Goal: Information Seeking & Learning: Understand process/instructions

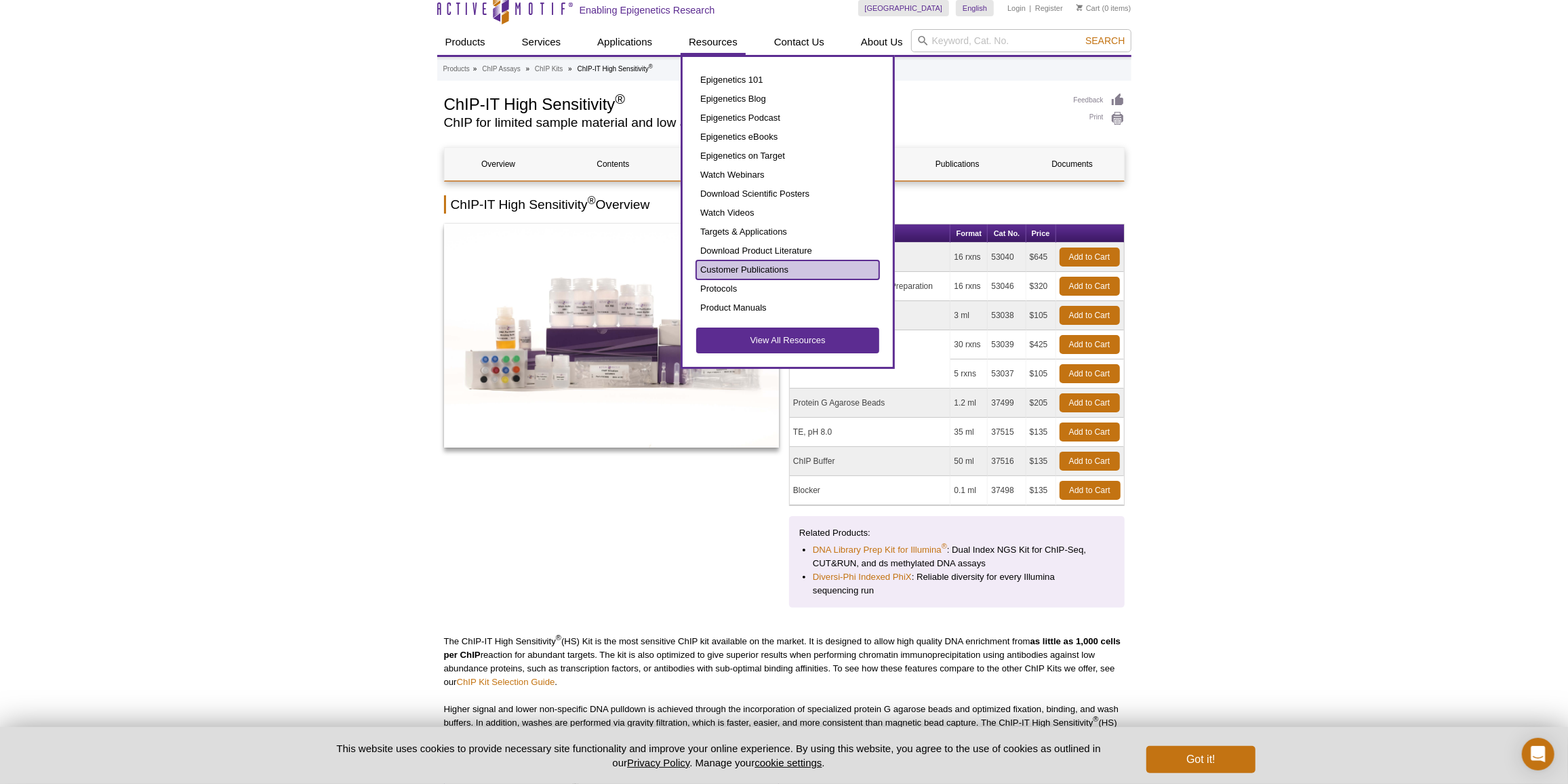
click at [726, 271] on link "Customer Publications" at bounding box center [788, 270] width 183 height 19
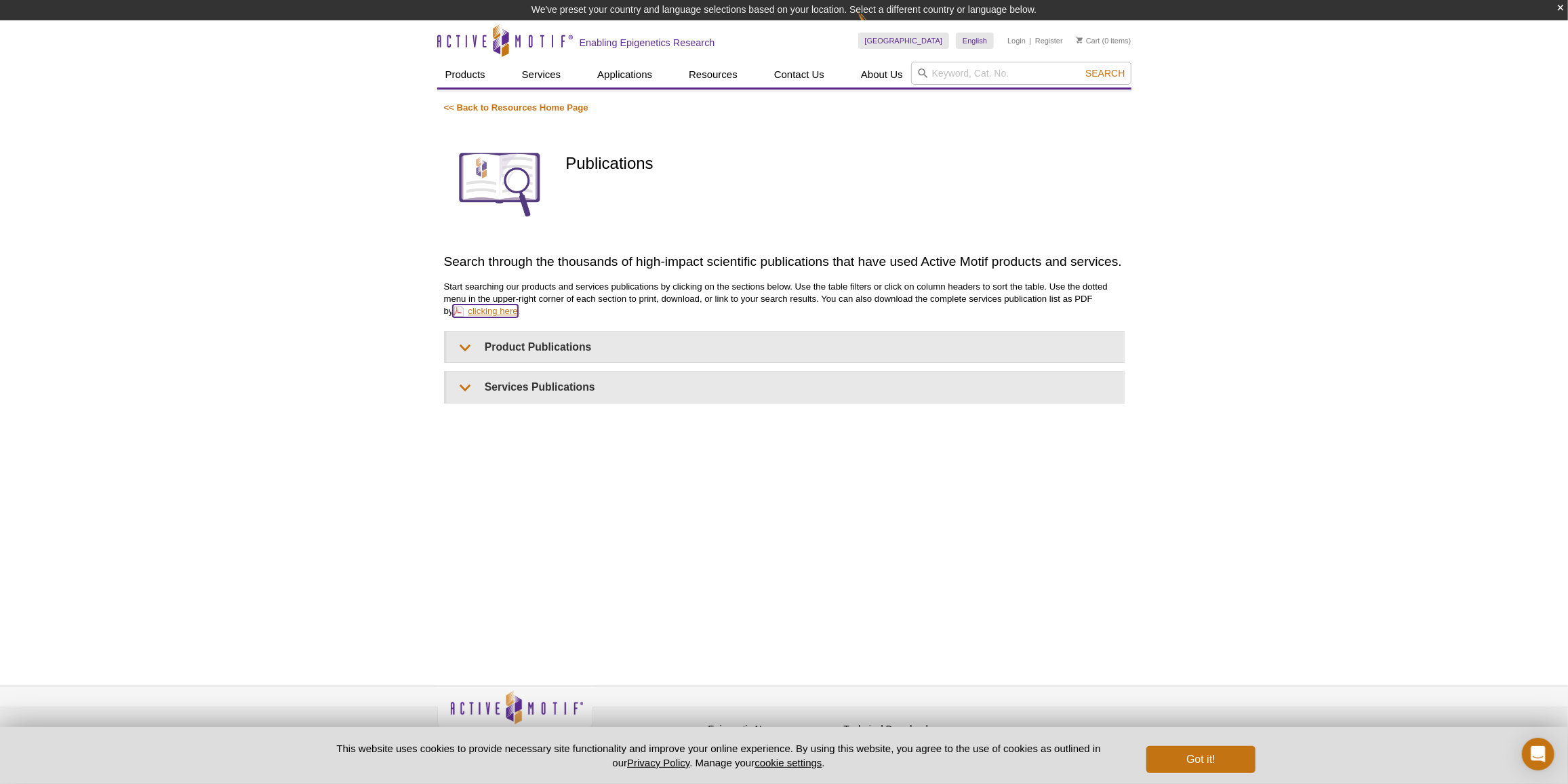
click at [480, 317] on link "clicking here" at bounding box center [485, 311] width 65 height 13
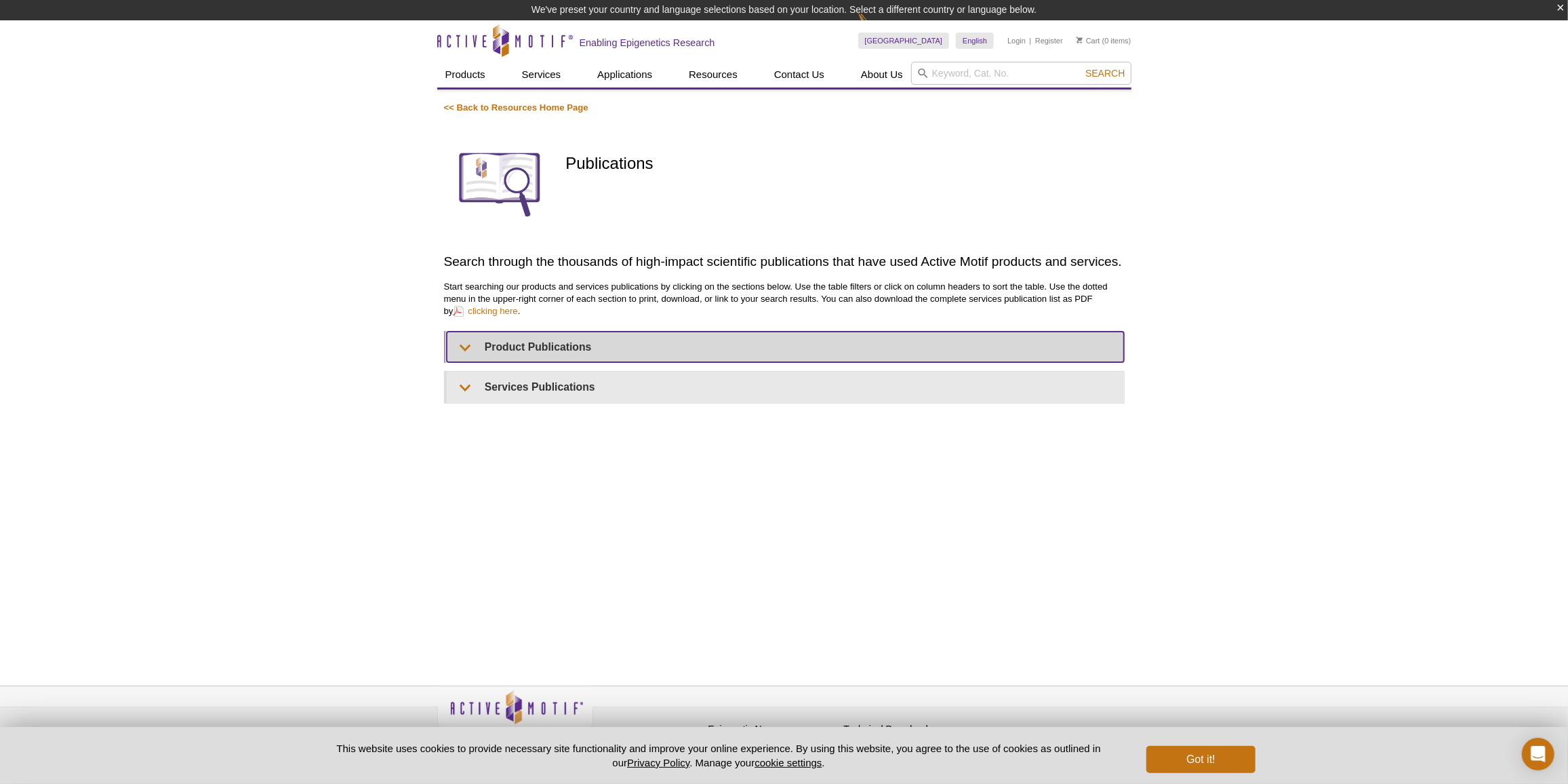
click at [464, 336] on summary "Product Publications" at bounding box center [786, 346] width 677 height 30
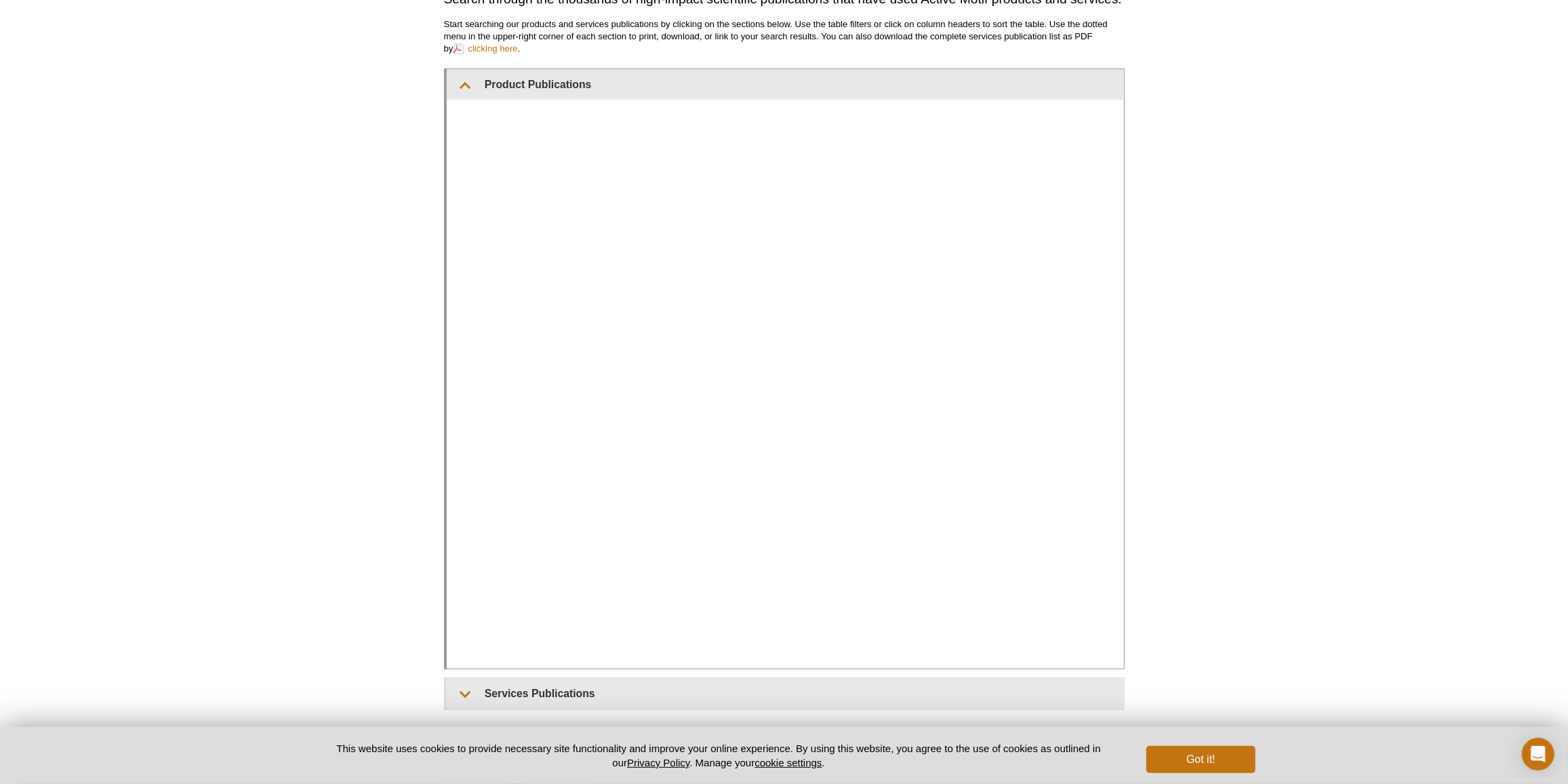
scroll to position [287, 0]
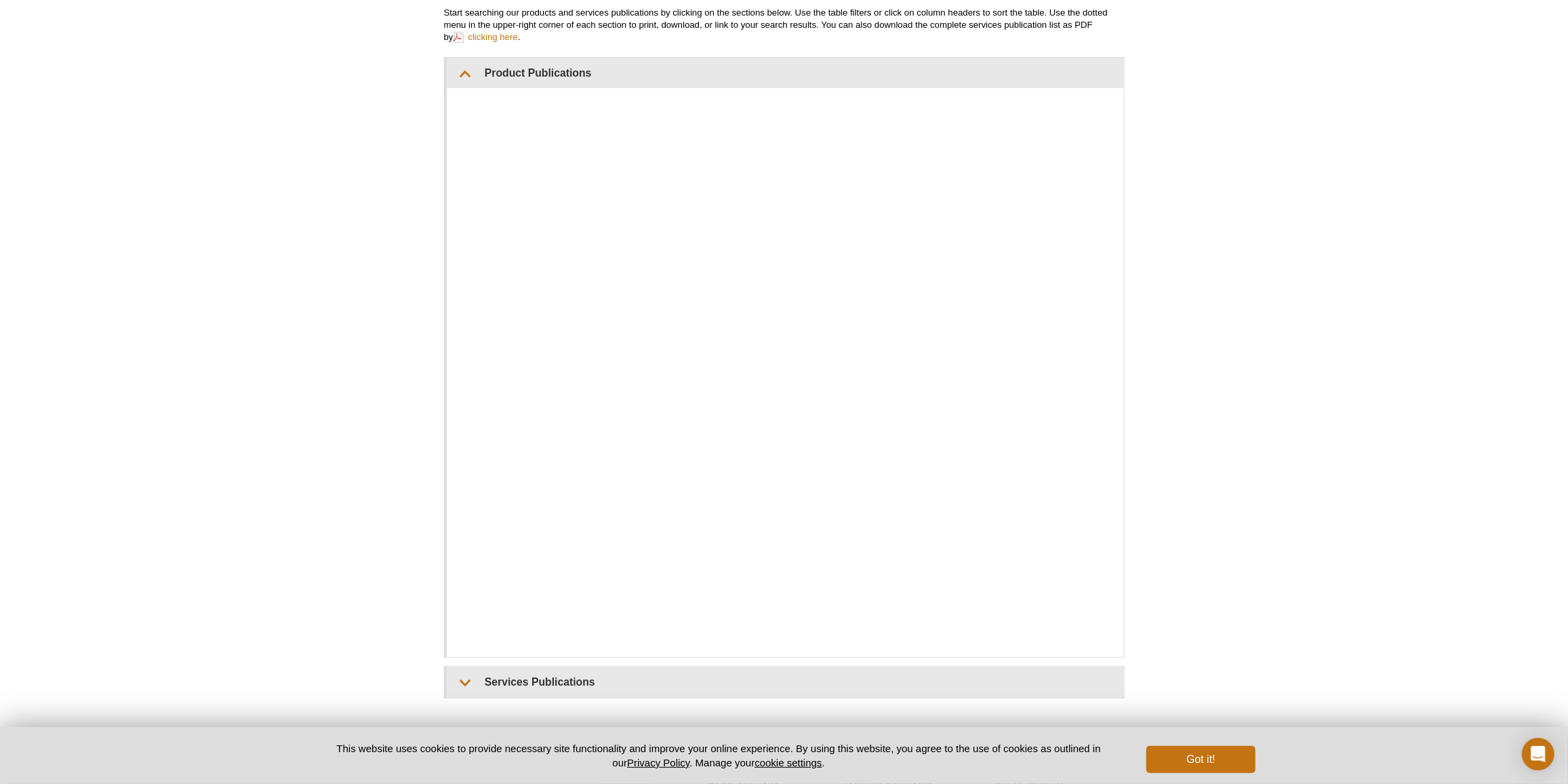
drag, startPoint x: 856, startPoint y: 221, endPoint x: 1362, endPoint y: 328, distance: 517.2
click at [1362, 328] on div "Active Motif Logo Enabling Epigenetics Research 0 Search Skip to content Active…" at bounding box center [784, 302] width 1568 height 1109
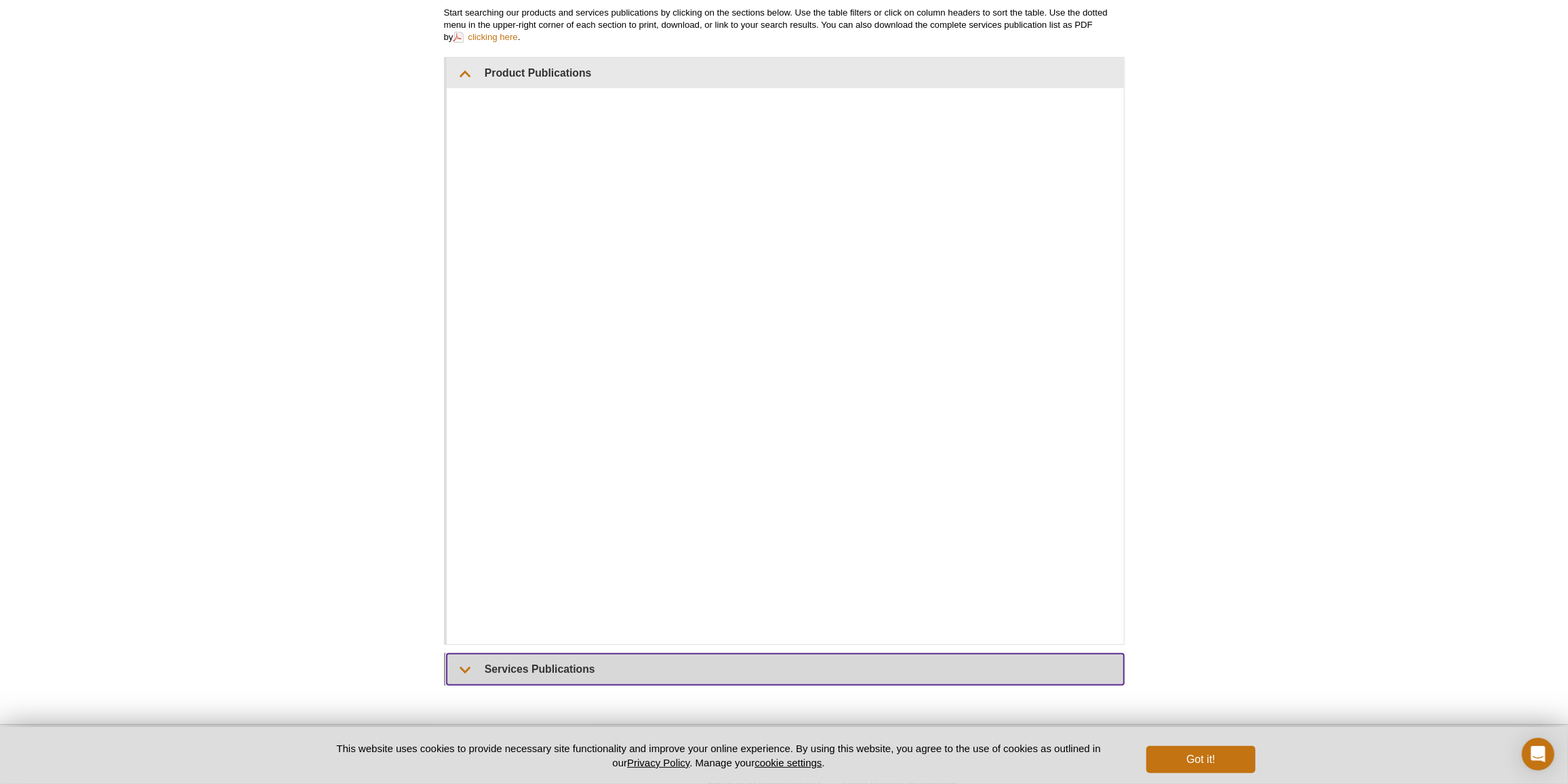
click at [479, 674] on summary "Services Publications" at bounding box center [786, 669] width 677 height 30
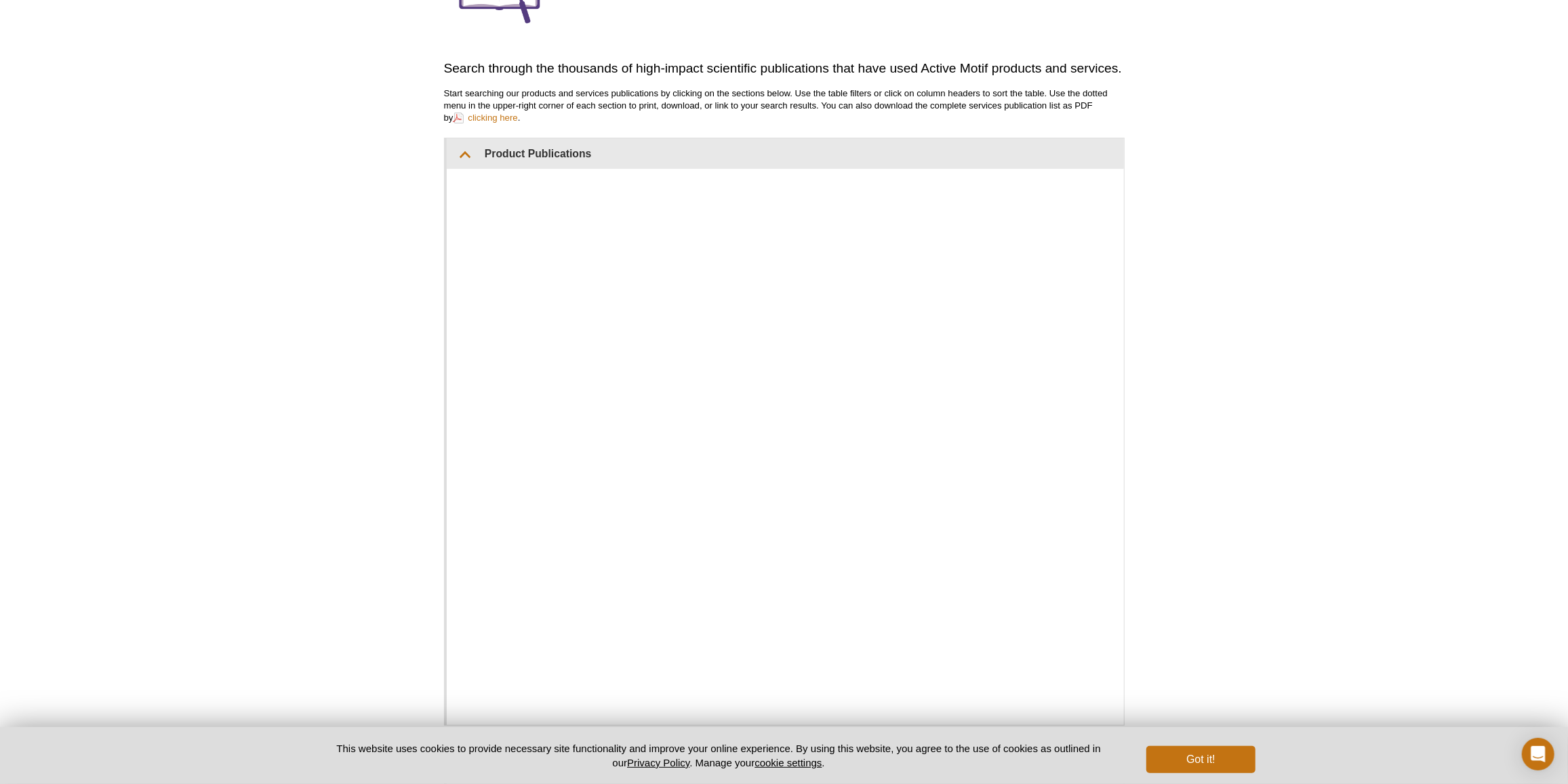
scroll to position [61, 0]
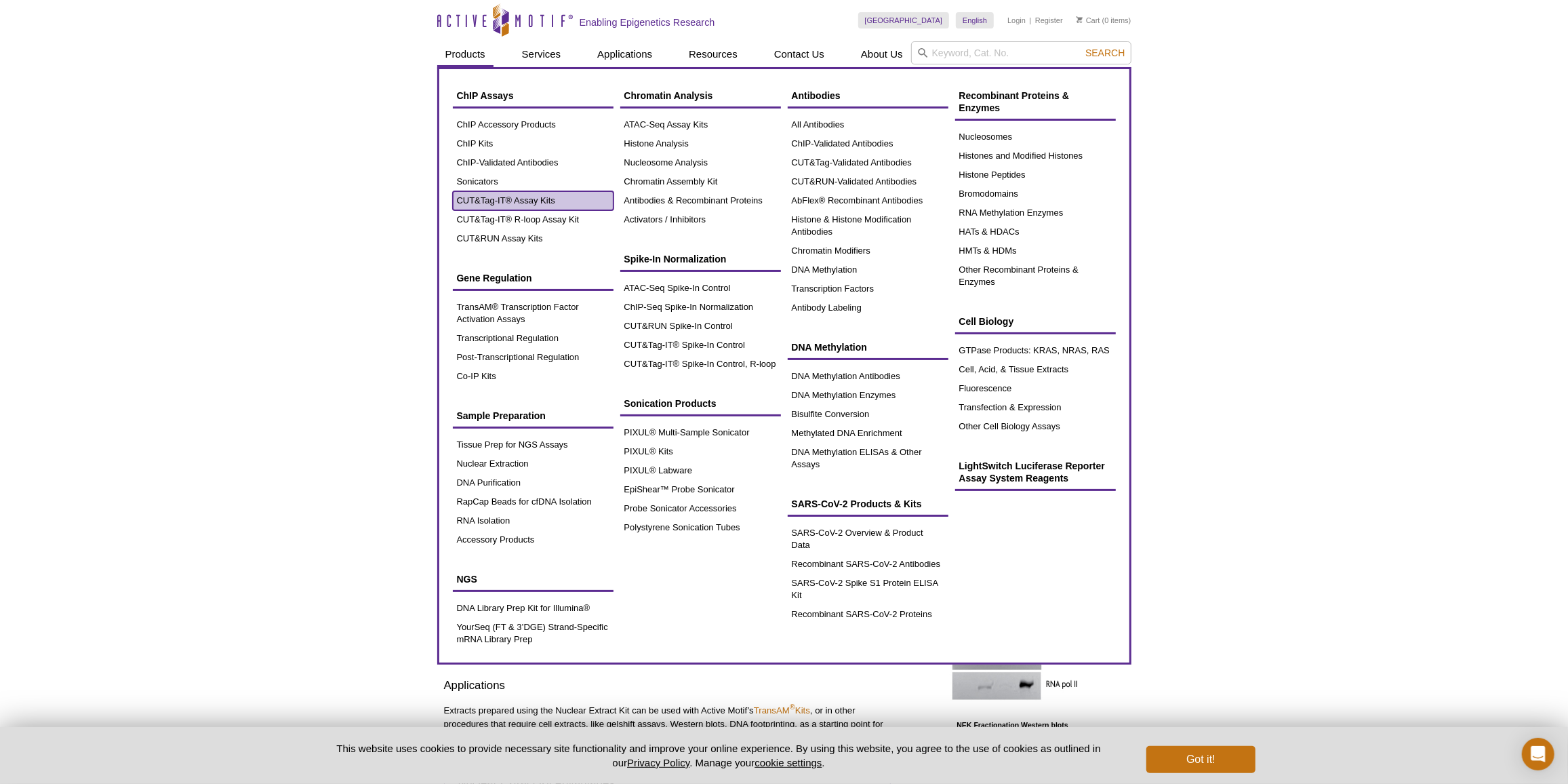
click at [503, 191] on link "CUT&Tag-IT® Assay Kits" at bounding box center [533, 201] width 161 height 19
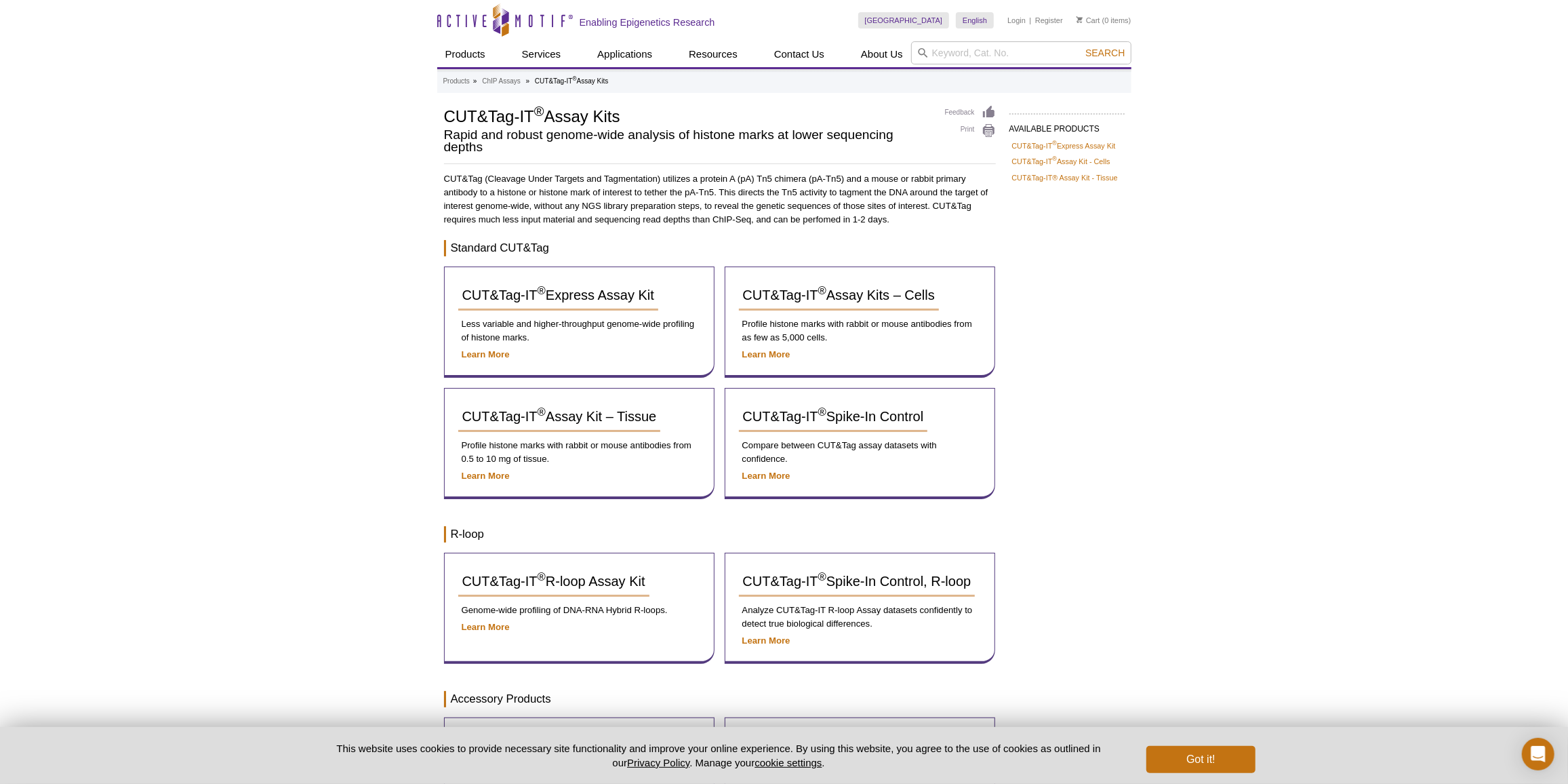
click at [335, 83] on div "Active Motif Logo Enabling Epigenetics Research 0 Search Skip to content Active…" at bounding box center [784, 503] width 1568 height 1008
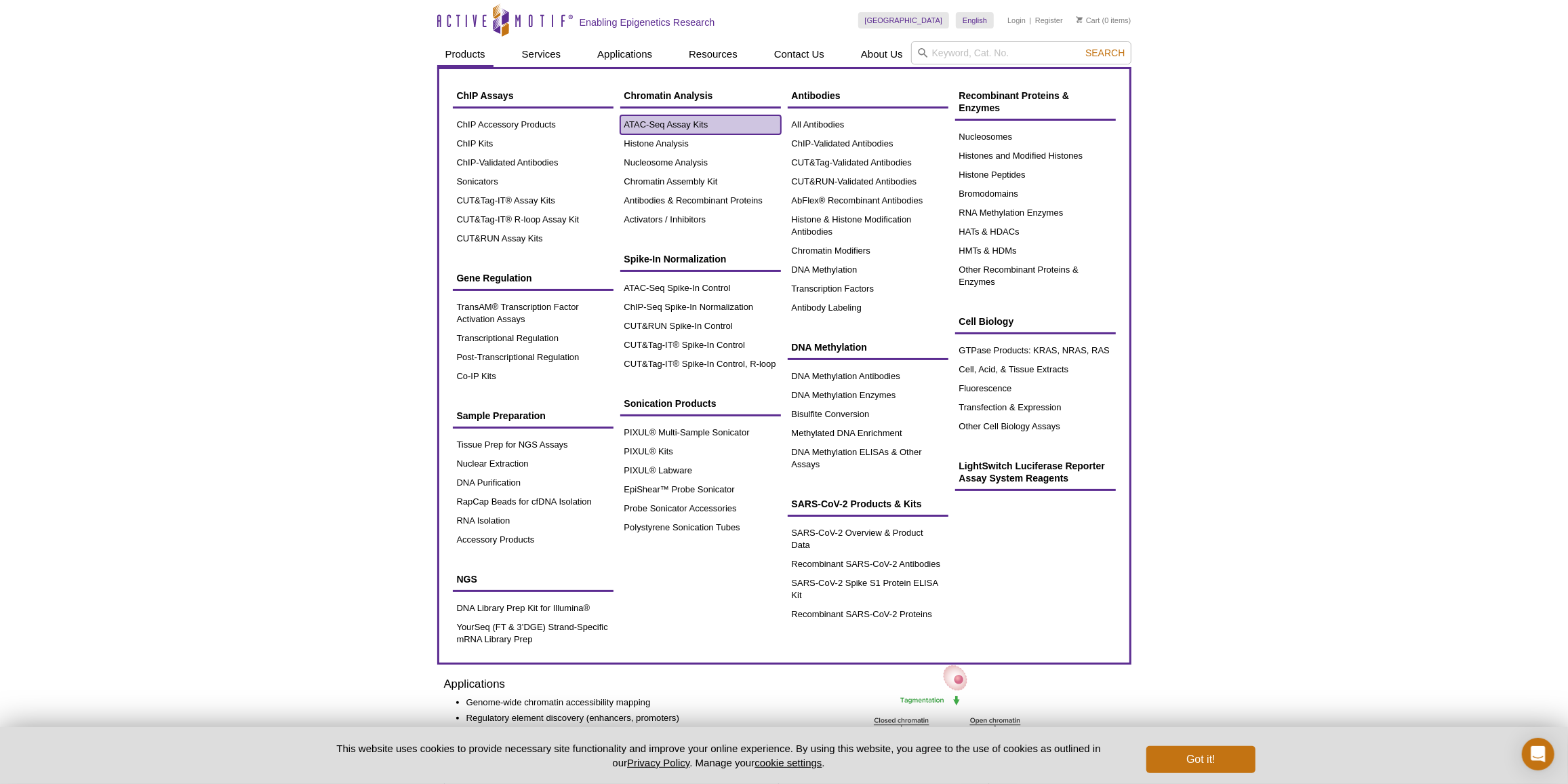
click at [625, 128] on link "ATAC-Seq Assay Kits" at bounding box center [700, 125] width 161 height 19
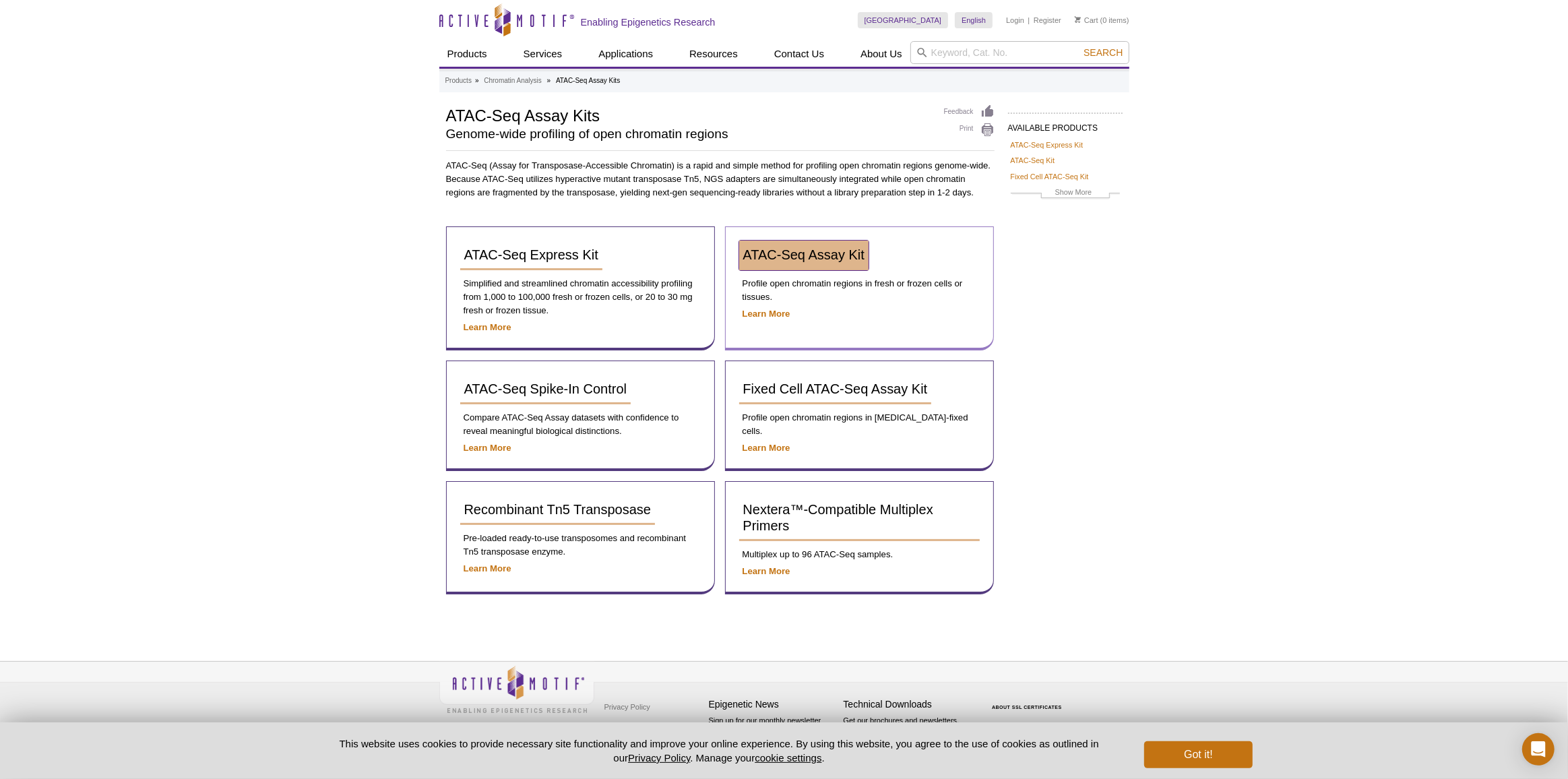
click at [805, 257] on span "ATAC-Seq Assay Kit" at bounding box center [804, 254] width 121 height 15
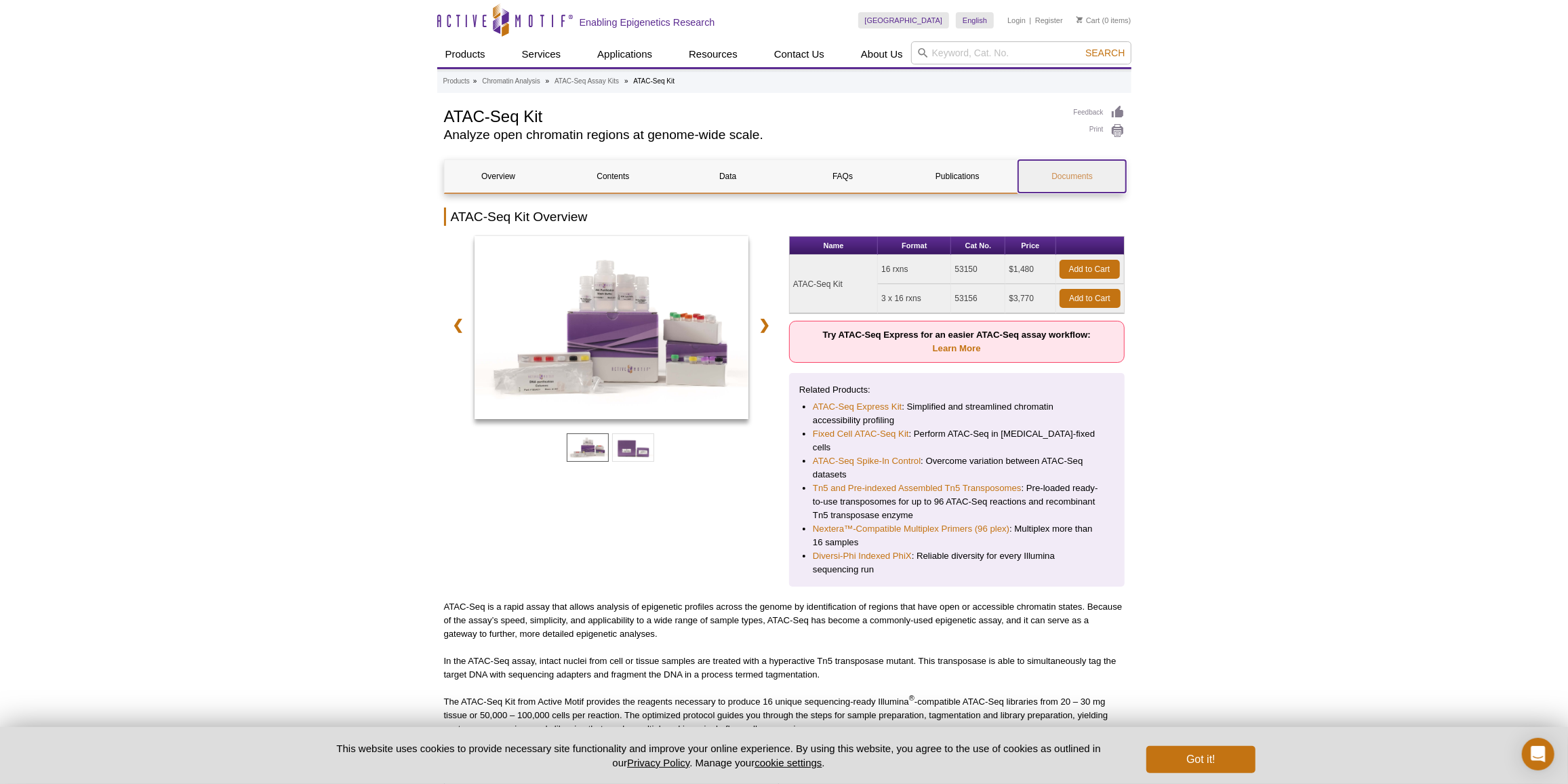
click at [1066, 181] on link "Documents" at bounding box center [1071, 176] width 108 height 32
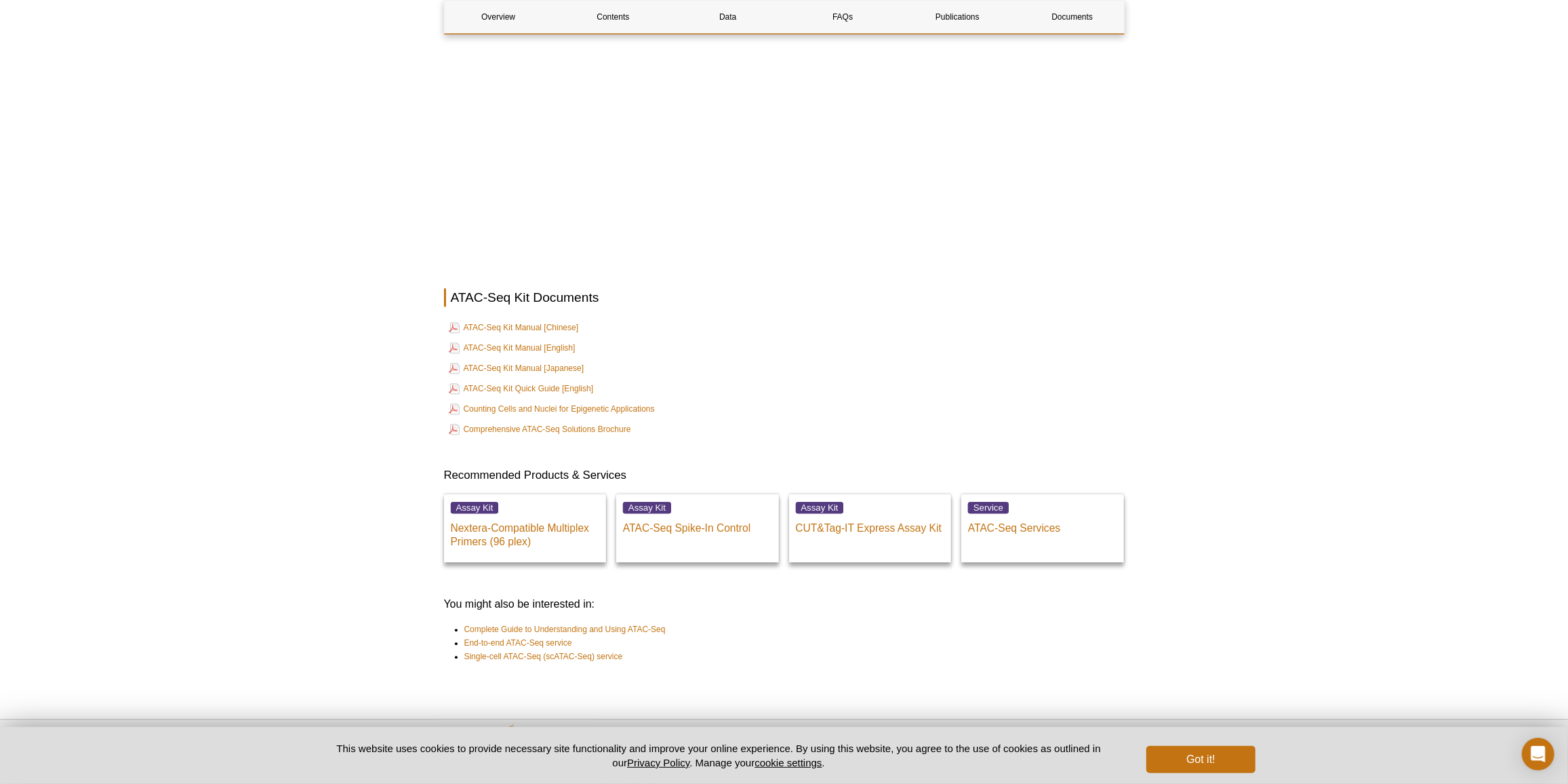
scroll to position [3009, 0]
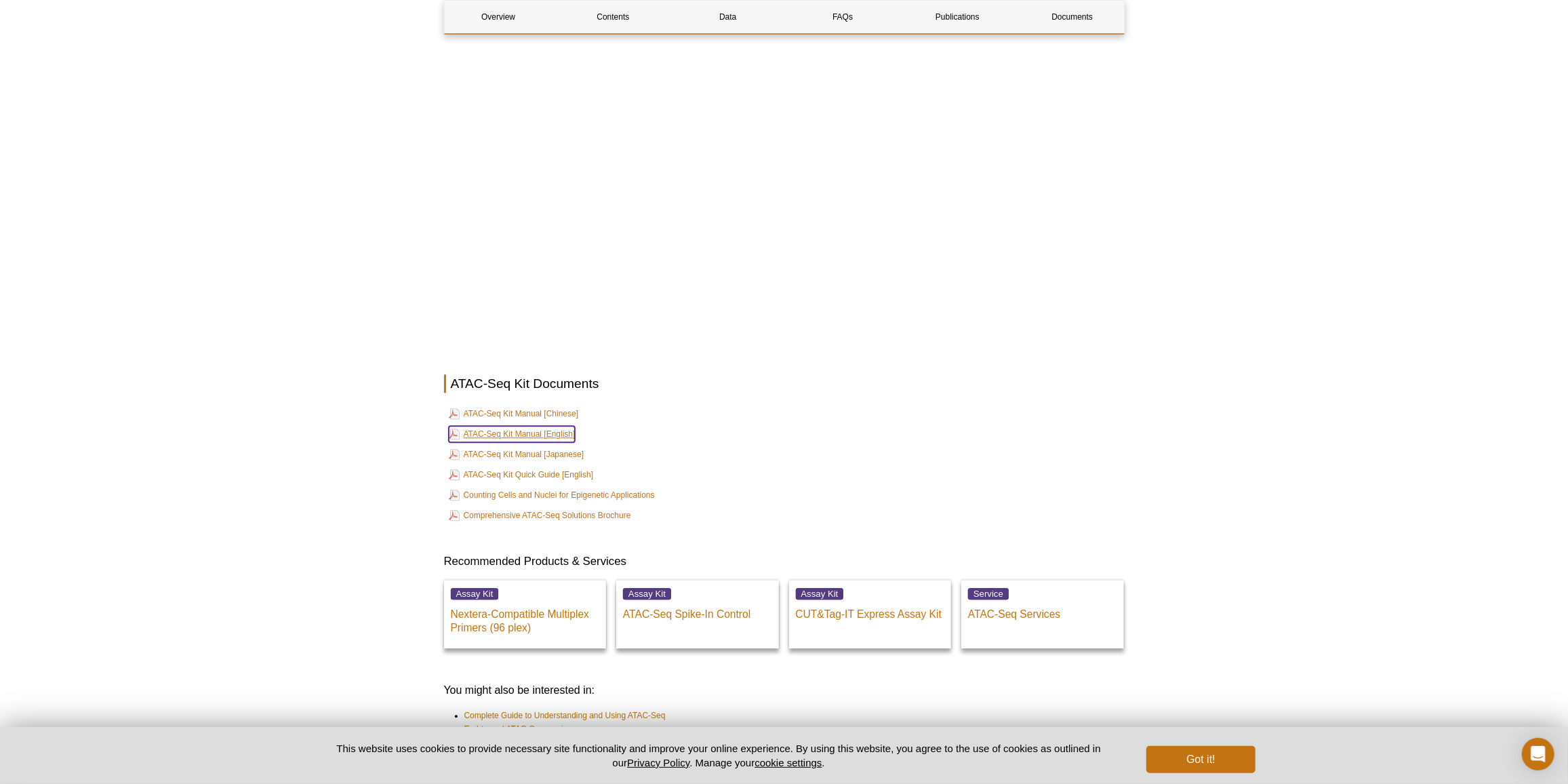
click at [532, 425] on link "ATAC-Seq Kit Manual [English]" at bounding box center [512, 433] width 127 height 16
